Goal: Transaction & Acquisition: Download file/media

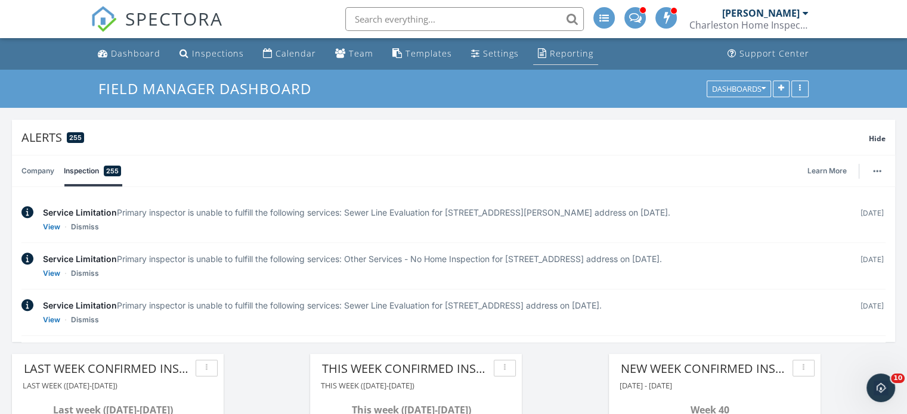
click at [577, 52] on div "Reporting" at bounding box center [572, 53] width 44 height 11
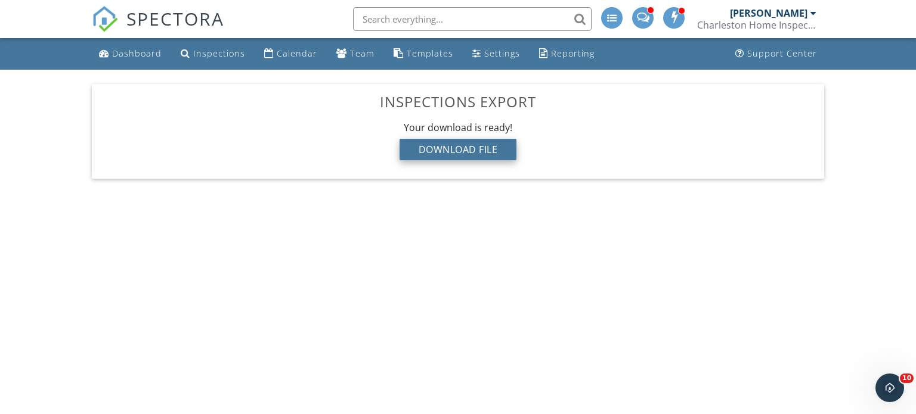
click at [467, 148] on div "Download File" at bounding box center [457, 149] width 117 height 21
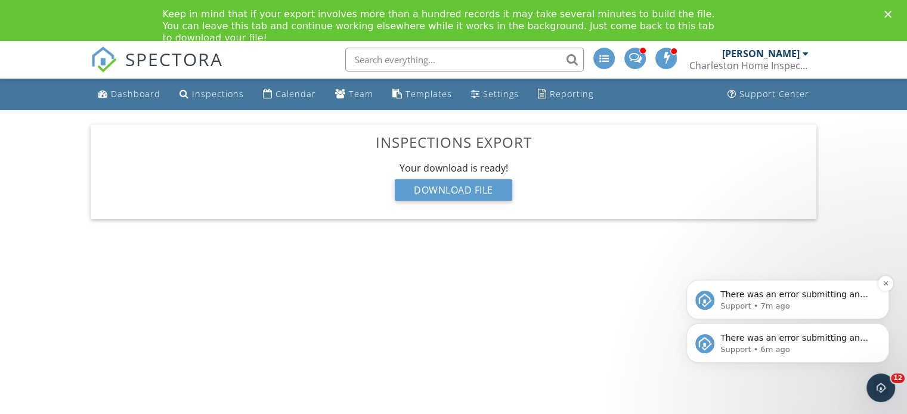
click at [803, 297] on span "There was an error submitting an inspection to HomeBinder: https://app.spectora…" at bounding box center [794, 306] width 148 height 33
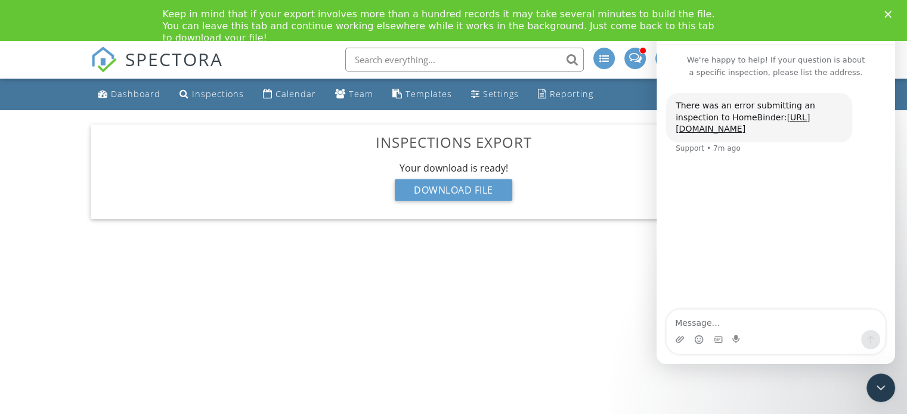
click at [571, 274] on body "SPECTORA Pat Brown Charleston Home Inspection Role: Inspector Change Role Dashb…" at bounding box center [453, 243] width 907 height 405
